Goal: Check status

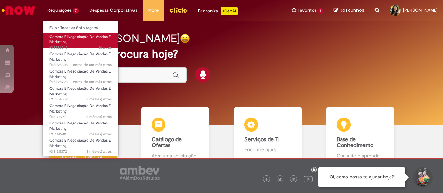
click at [80, 36] on span "Compra E Negociação De Vendas E Marketing" at bounding box center [79, 39] width 61 height 11
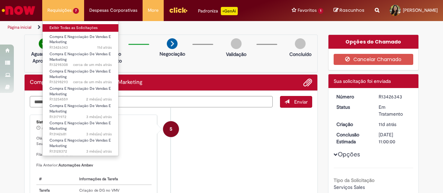
click at [77, 27] on link "Exibir Todas as Solicitações" at bounding box center [81, 28] width 76 height 8
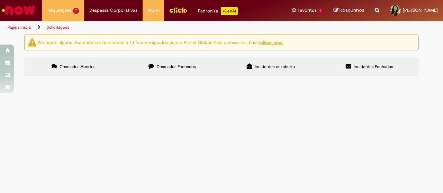
scroll to position [15, 0]
click at [177, 57] on label "Chamados Fechados" at bounding box center [172, 66] width 99 height 19
click at [0, 0] on span "Bom dia! Solicito por favor a abertura de PO para a DG 202485556 e OI 310001985…" at bounding box center [0, 0] width 0 height 0
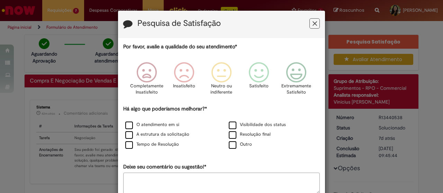
click at [312, 27] on icon "Feedback" at bounding box center [314, 23] width 4 height 7
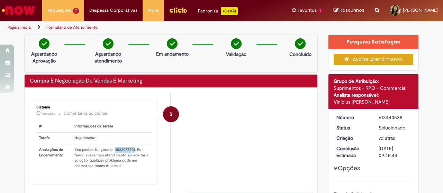
drag, startPoint x: 111, startPoint y: 148, endPoint x: 130, endPoint y: 150, distance: 19.6
click at [130, 150] on td "Seu pedido foi gerado 4522077201. Por favor, avalie meu atendimento ao aceitar …" at bounding box center [112, 158] width 80 height 28
copy td "4522077201"
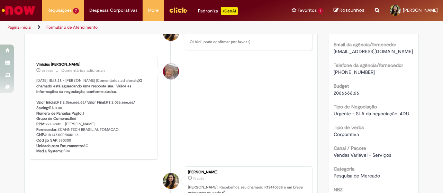
scroll to position [212, 0]
